Goal: Information Seeking & Learning: Learn about a topic

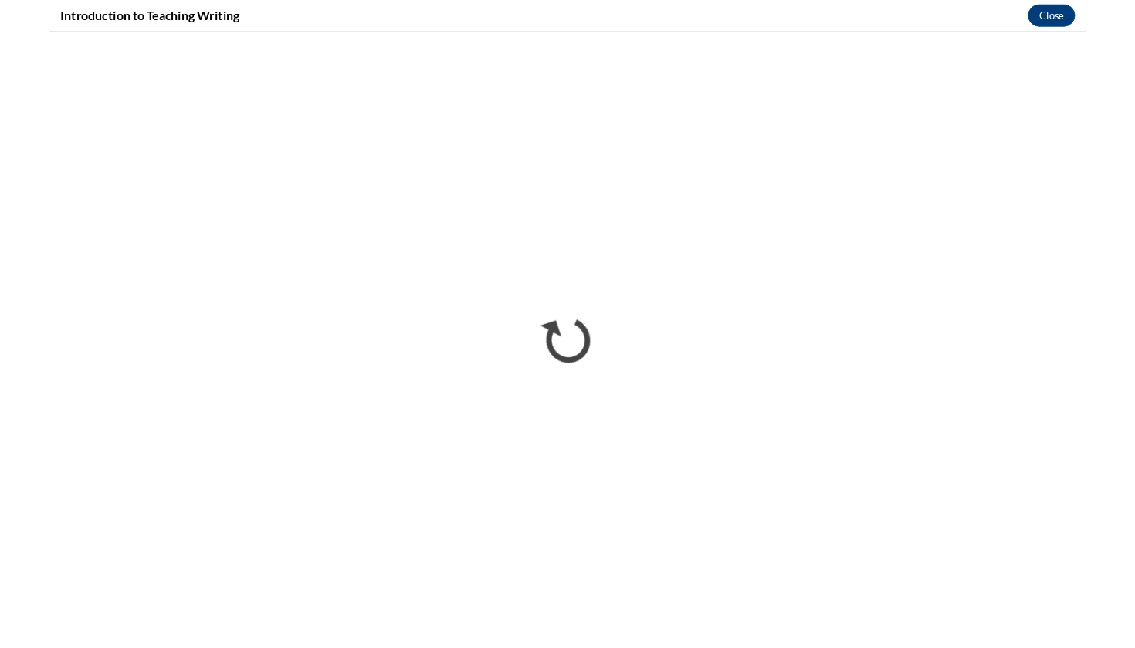
scroll to position [350, 0]
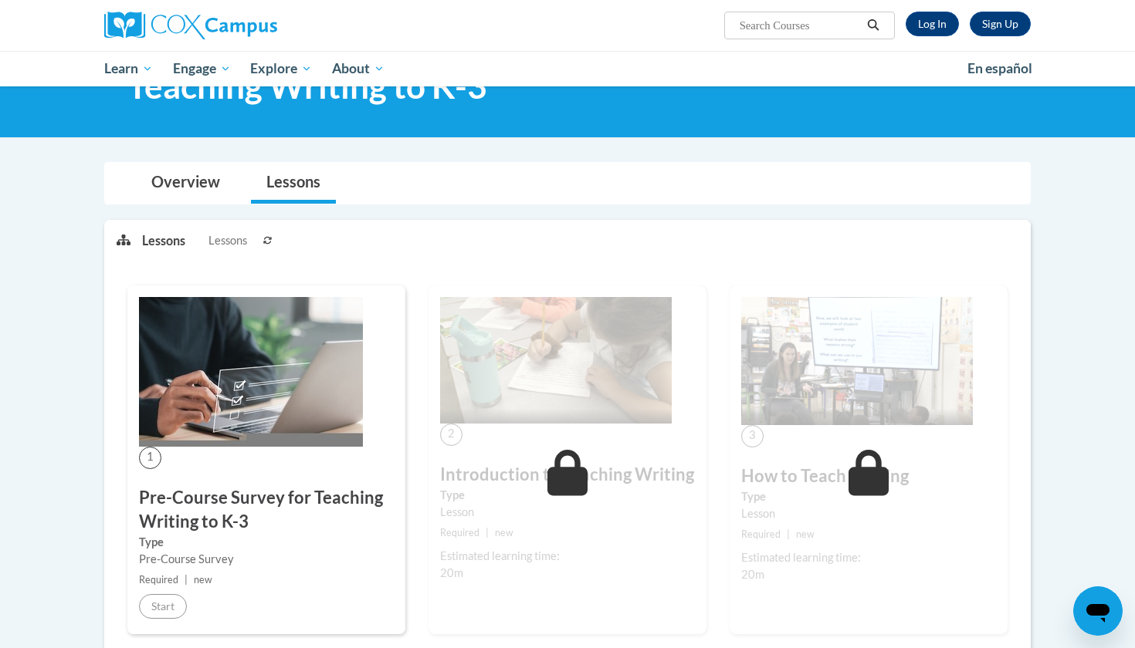
scroll to position [83, 0]
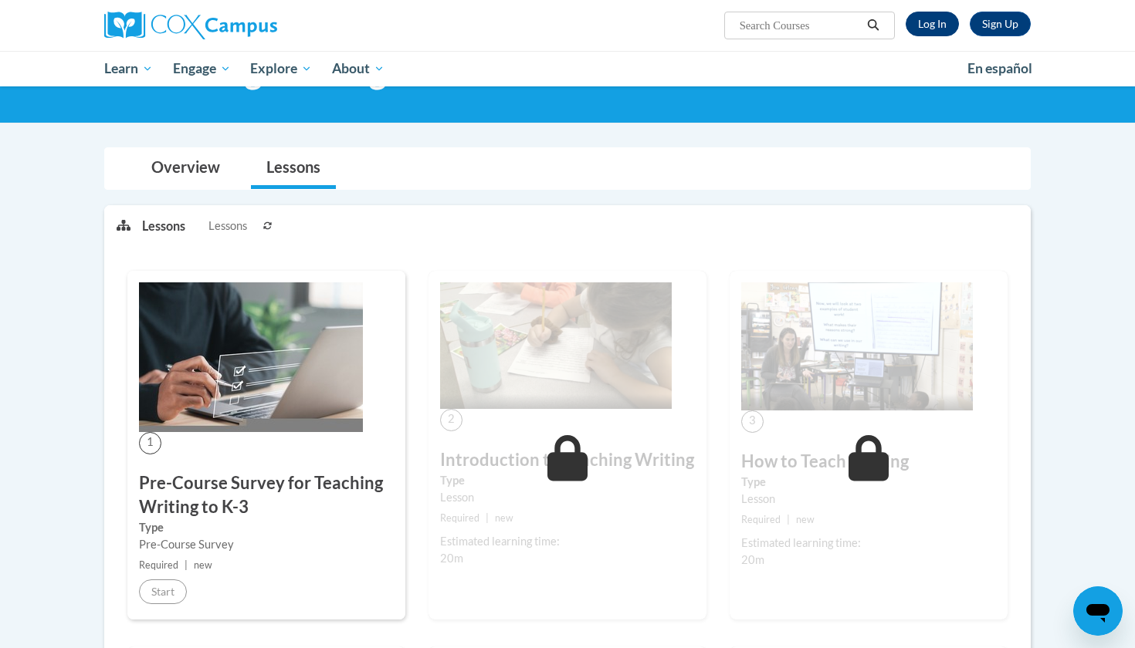
click at [920, 21] on link "Log In" at bounding box center [932, 24] width 53 height 25
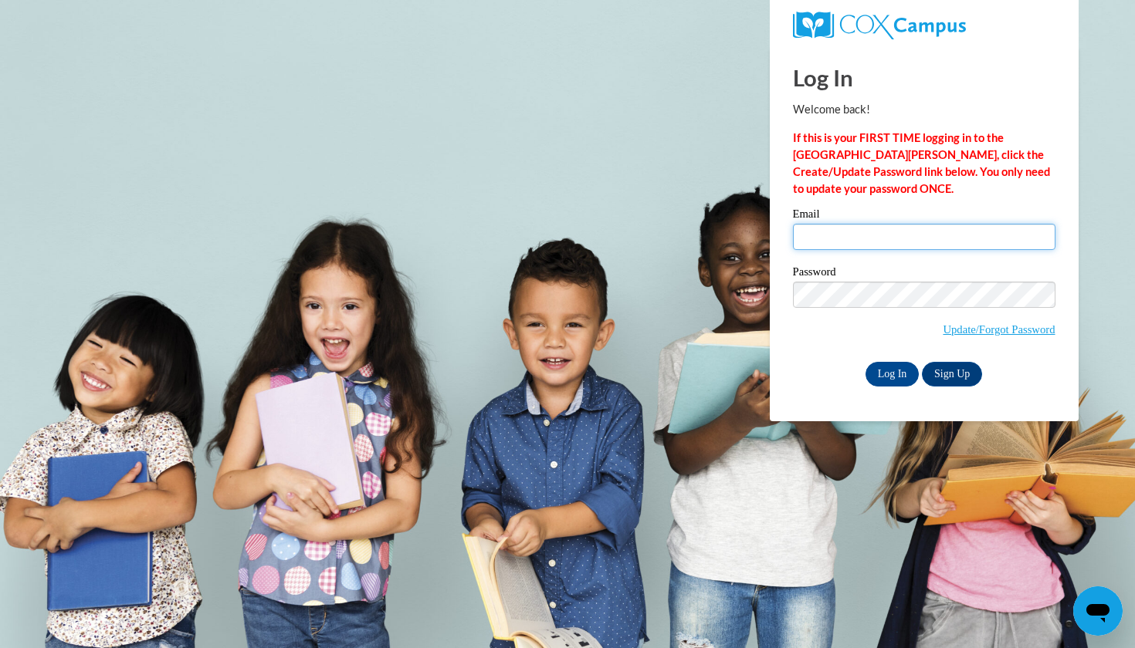
type input "taylbm22@uwgb.edu"
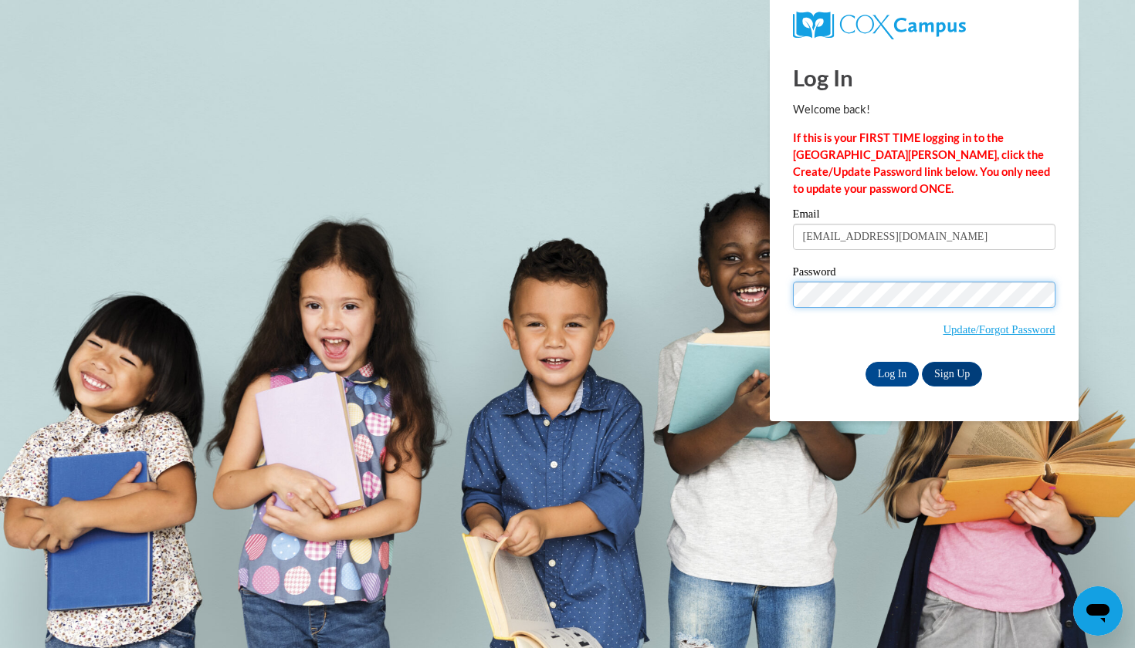
click at [891, 371] on input "Log In" at bounding box center [892, 374] width 54 height 25
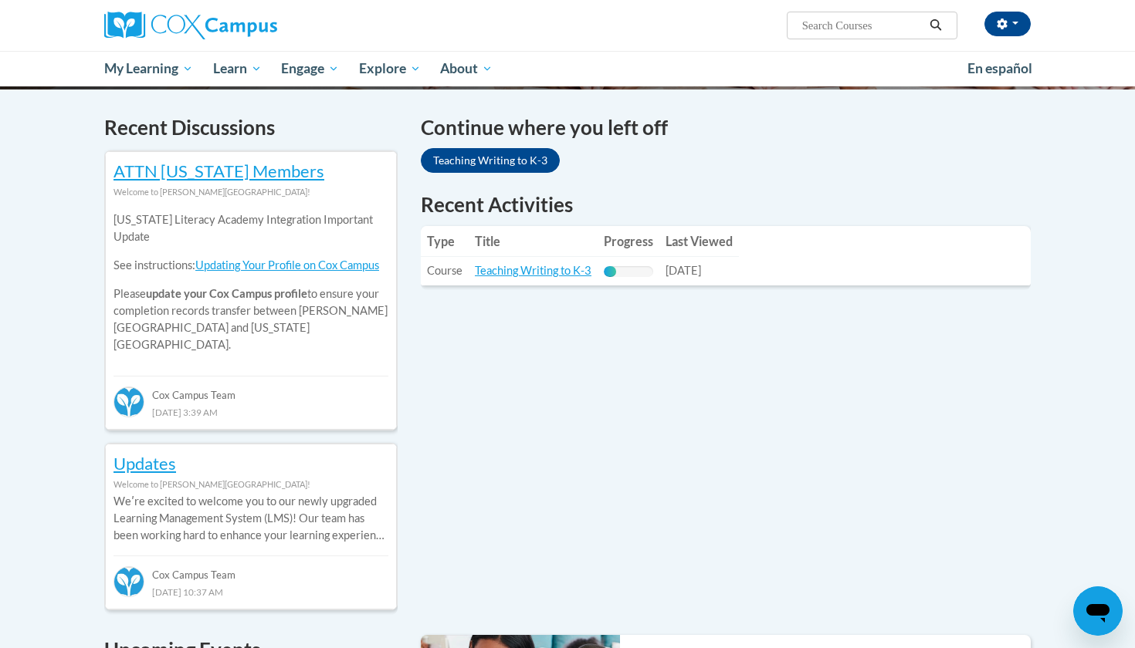
scroll to position [450, 0]
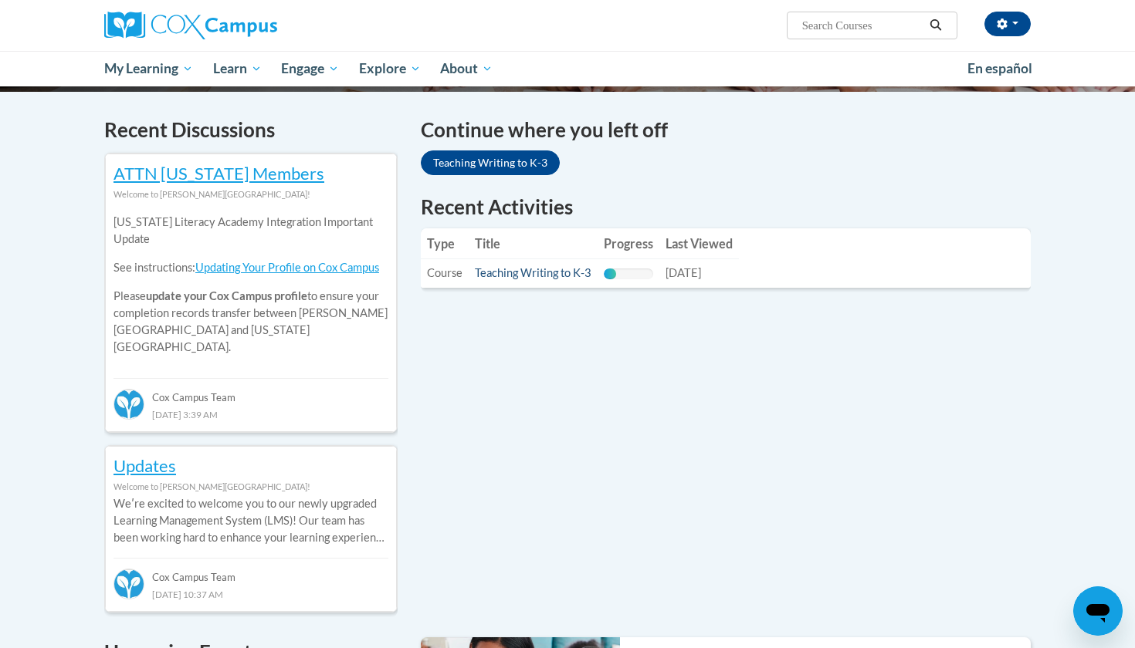
click at [564, 274] on link "Teaching Writing to K-3" at bounding box center [533, 272] width 117 height 13
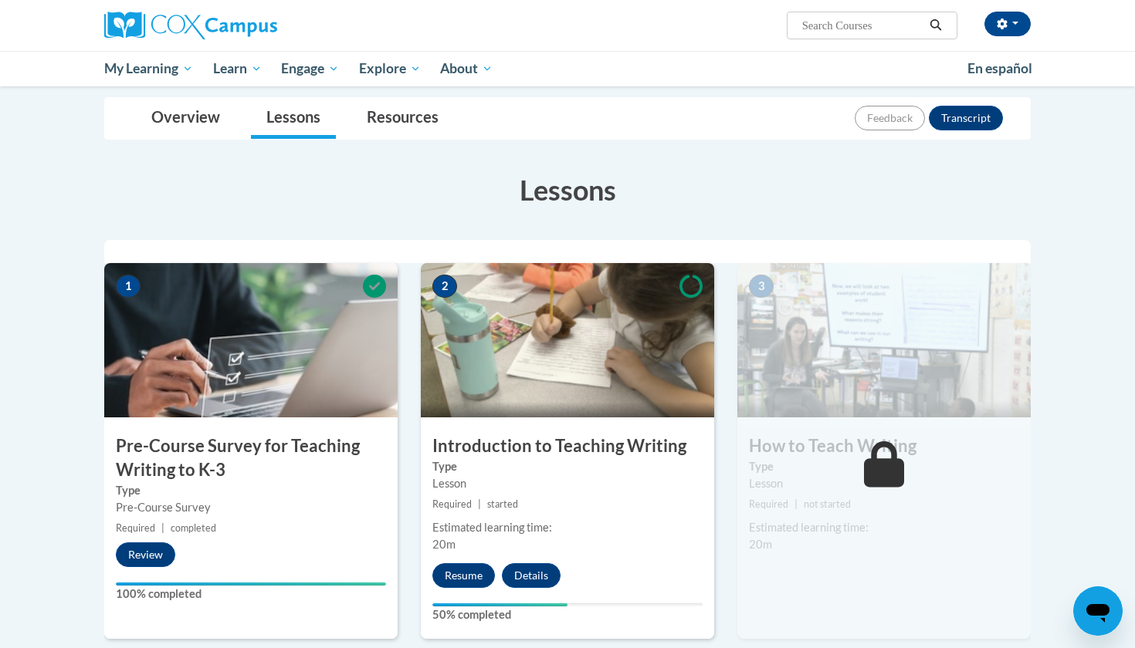
scroll to position [279, 0]
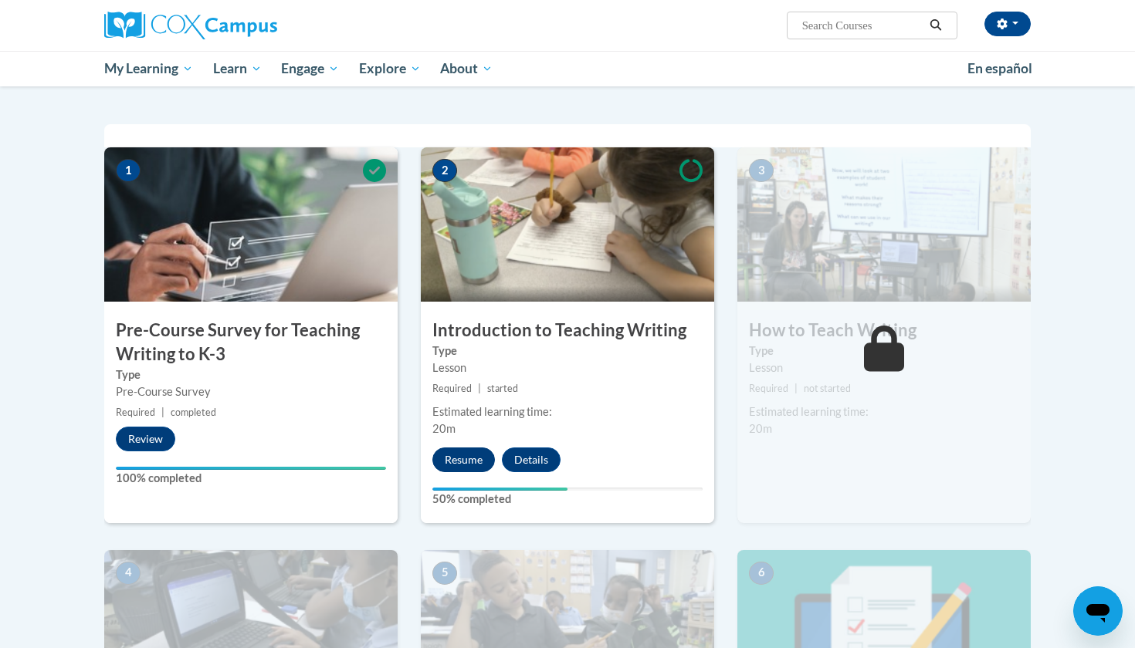
click at [454, 459] on button "Resume" at bounding box center [463, 460] width 63 height 25
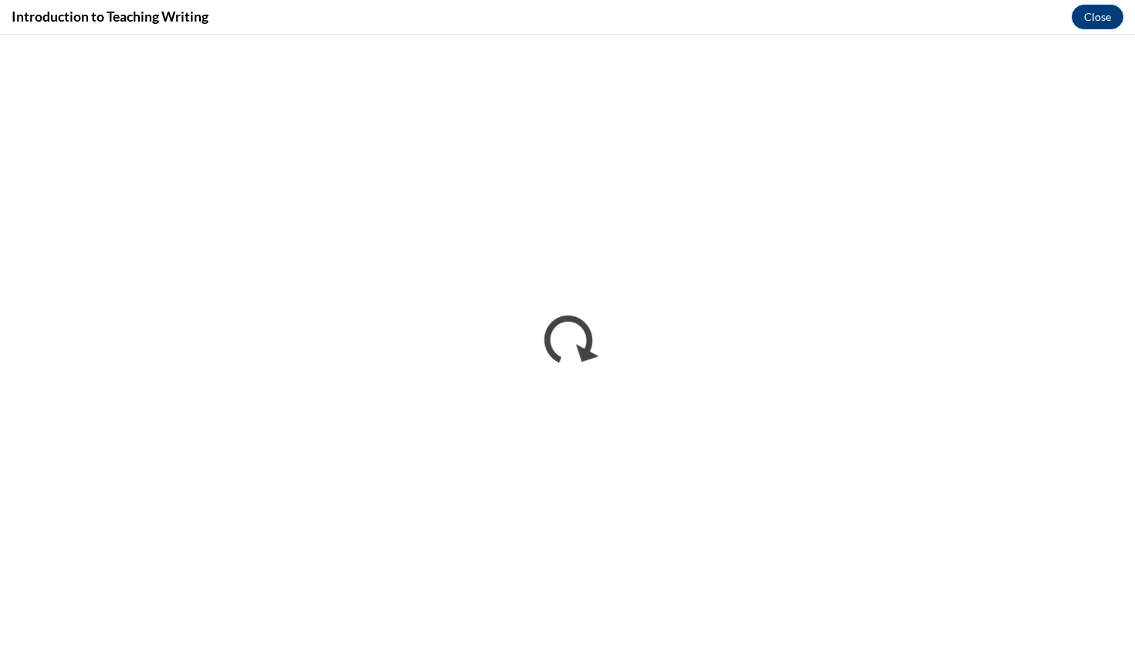
scroll to position [0, 0]
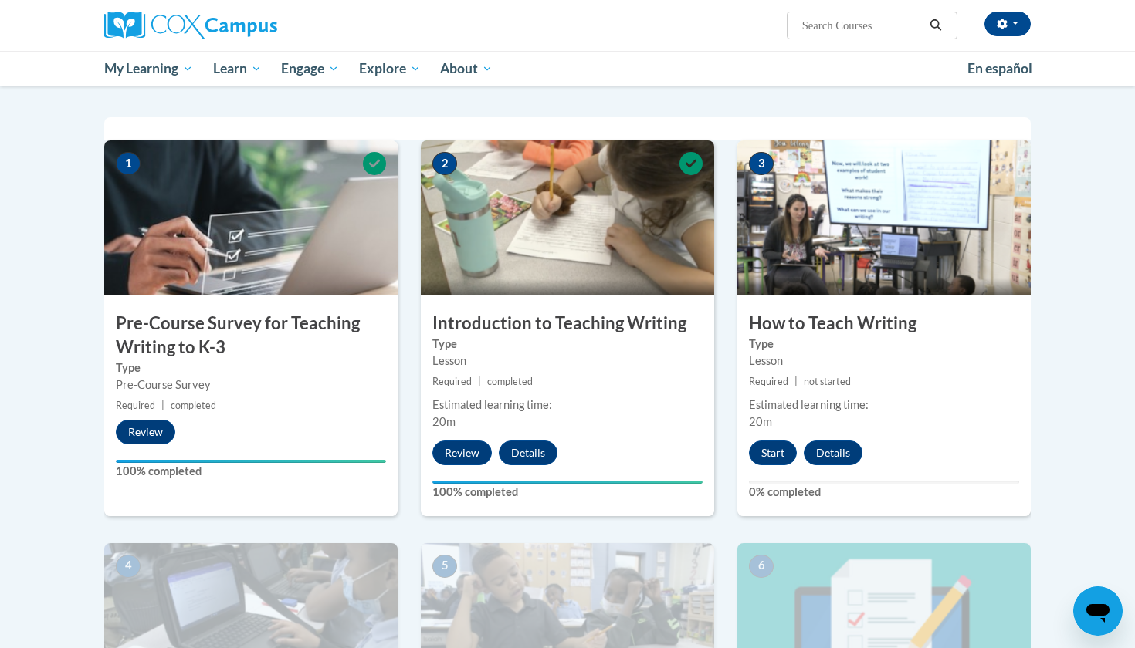
scroll to position [333, 0]
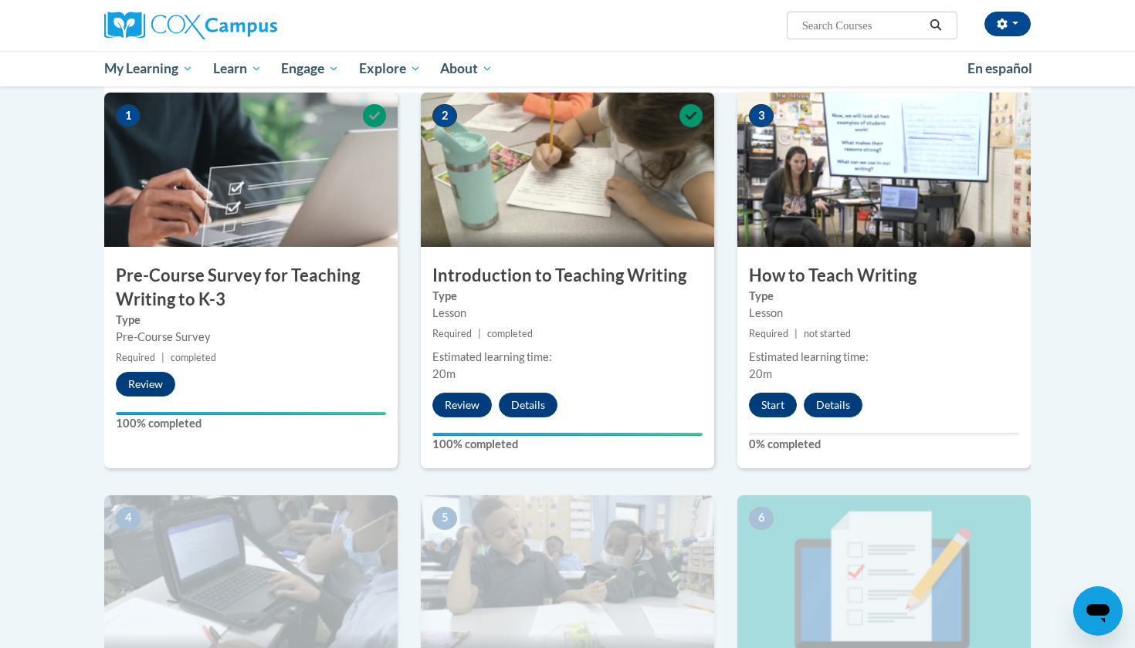
click at [784, 407] on button "Start" at bounding box center [773, 405] width 48 height 25
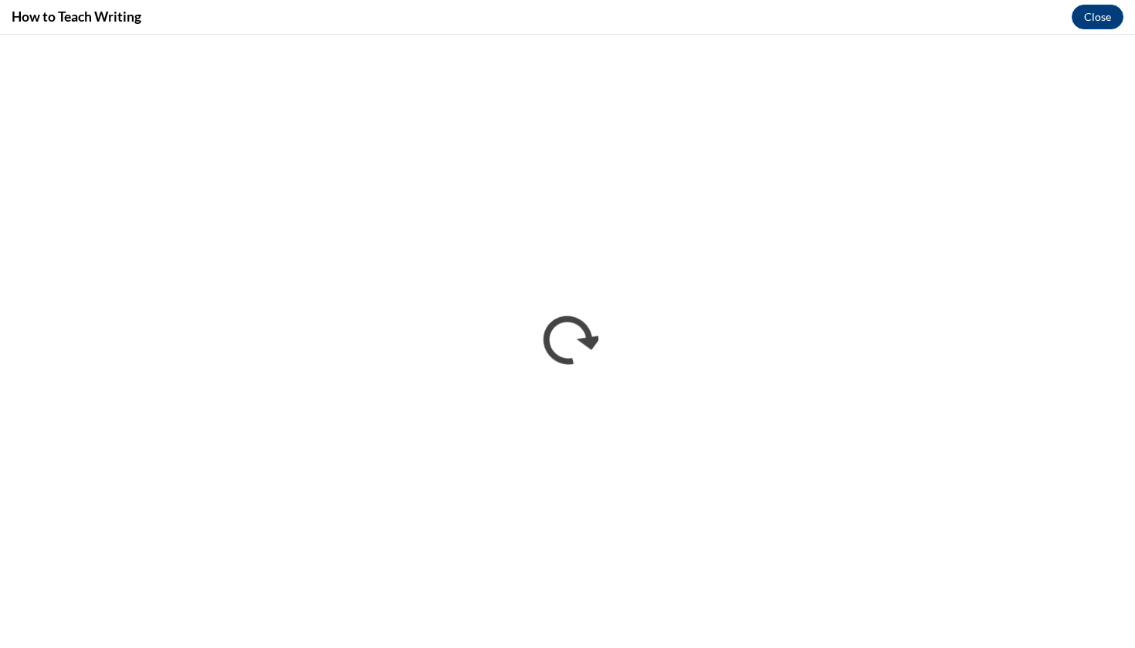
scroll to position [0, 0]
